Goal: Task Accomplishment & Management: Manage account settings

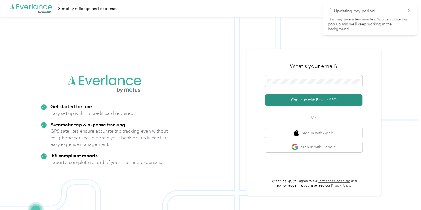
click at [303, 99] on button "Continue with Email / SSO" at bounding box center [313, 99] width 97 height 11
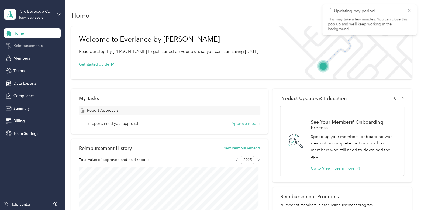
click at [38, 44] on span "Reimbursements" at bounding box center [27, 46] width 29 height 6
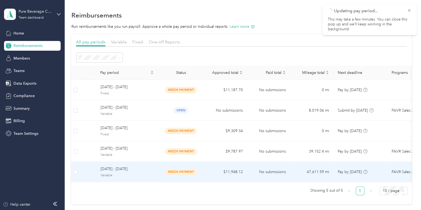
click at [149, 168] on span "[DATE] - [DATE]" at bounding box center [126, 169] width 53 height 6
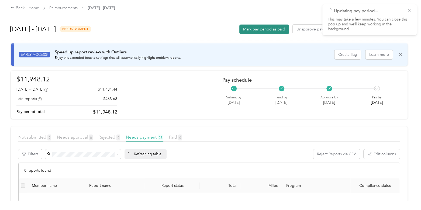
click at [252, 29] on button "Mark pay period as paid" at bounding box center [264, 28] width 50 height 9
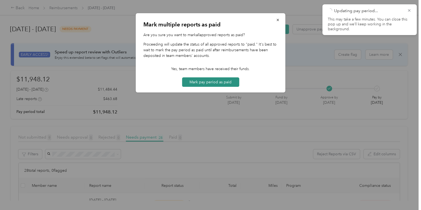
click at [227, 83] on button "Mark pay period as paid" at bounding box center [210, 81] width 57 height 9
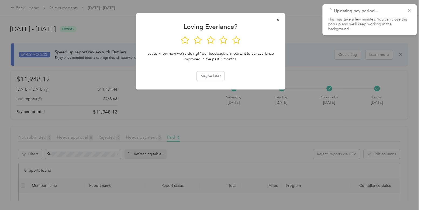
click at [68, 8] on div at bounding box center [210, 105] width 421 height 210
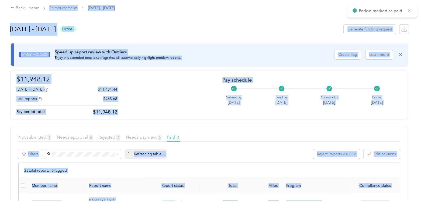
click at [62, 2] on div "Back Home Reimbursements [DATE] - [DATE]" at bounding box center [210, 7] width 421 height 15
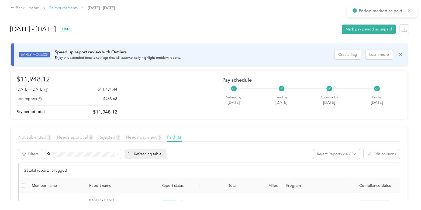
click at [67, 9] on link "Reimbursements" at bounding box center [63, 8] width 28 height 5
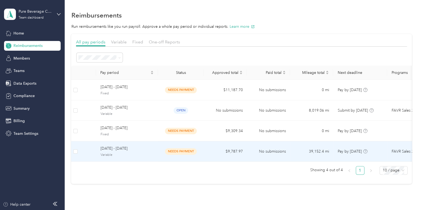
click at [146, 154] on span "Variable" at bounding box center [126, 154] width 53 height 5
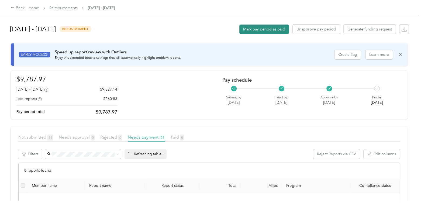
click at [270, 28] on button "Mark pay period as paid" at bounding box center [264, 28] width 50 height 9
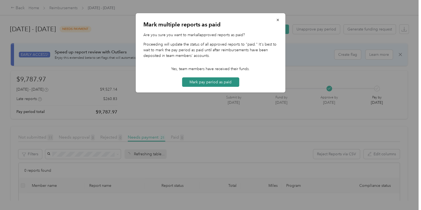
click at [213, 84] on button "Mark pay period as paid" at bounding box center [210, 81] width 57 height 9
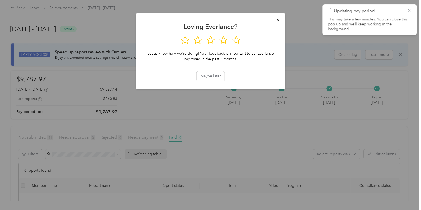
click at [63, 11] on div at bounding box center [210, 105] width 421 height 210
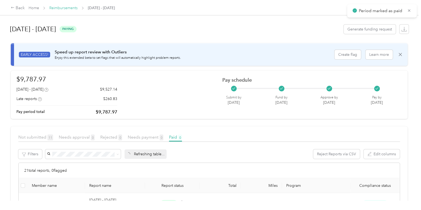
click at [63, 8] on link "Reimbursements" at bounding box center [63, 8] width 28 height 5
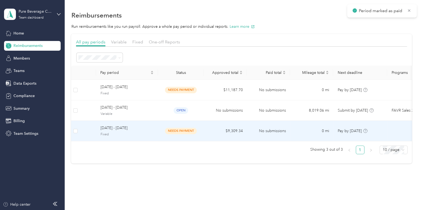
click at [128, 137] on td "[DATE] - [DATE] Fixed" at bounding box center [127, 131] width 62 height 20
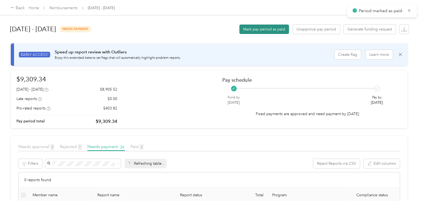
click at [271, 27] on button "Mark pay period as paid" at bounding box center [264, 28] width 50 height 9
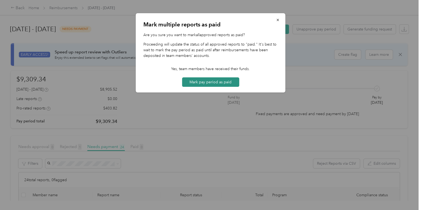
click at [212, 83] on button "Mark pay period as paid" at bounding box center [210, 81] width 57 height 9
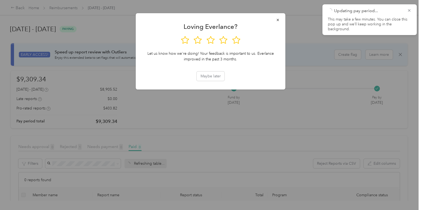
click at [100, 24] on div at bounding box center [210, 105] width 421 height 210
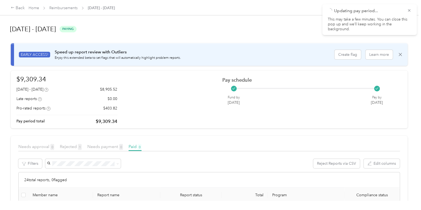
click at [72, 10] on span "Reimbursements" at bounding box center [63, 8] width 28 height 6
click at [72, 6] on link "Reimbursements" at bounding box center [63, 8] width 28 height 5
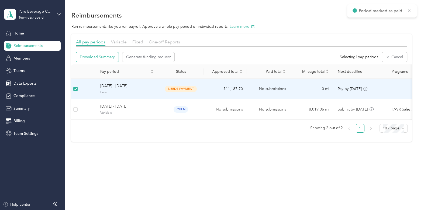
click at [95, 53] on button "Download Summary" at bounding box center [97, 56] width 43 height 9
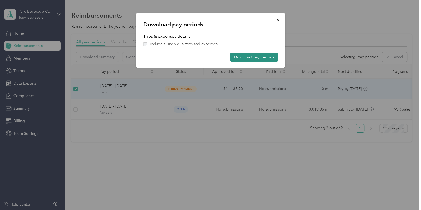
click at [268, 58] on button "Download pay periods" at bounding box center [253, 56] width 47 height 9
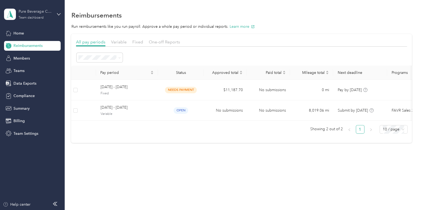
click at [33, 11] on div "Pure Beverage Company" at bounding box center [36, 12] width 34 height 6
click at [30, 13] on div "Pure Beverage Company" at bounding box center [36, 12] width 34 height 6
click at [39, 67] on div "Log out" at bounding box center [61, 68] width 106 height 9
